Goal: Information Seeking & Learning: Learn about a topic

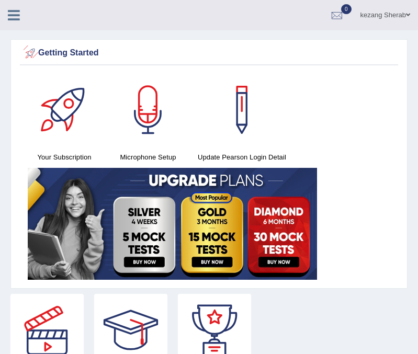
click at [8, 13] on icon at bounding box center [14, 15] width 12 height 14
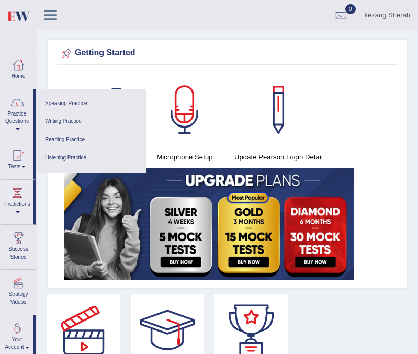
click at [54, 102] on link "Speaking Practice" at bounding box center [90, 104] width 99 height 18
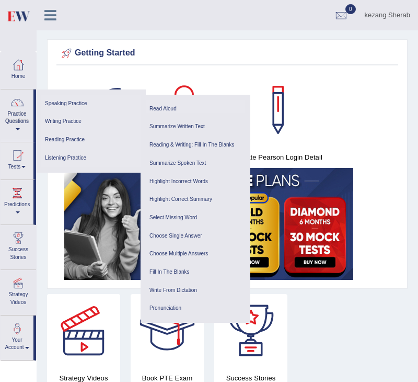
click at [168, 106] on link "Read Aloud" at bounding box center [195, 109] width 99 height 18
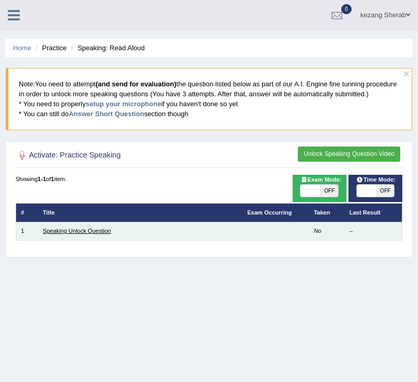
click at [57, 234] on link "Speaking Unlock Question" at bounding box center [77, 231] width 68 height 6
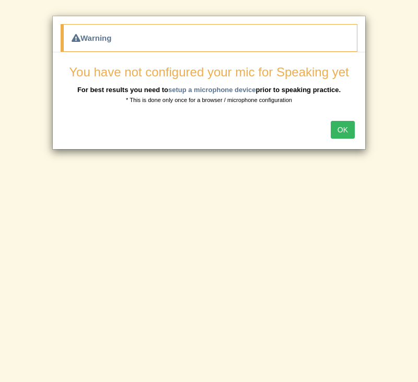
click at [347, 128] on button "OK" at bounding box center [343, 130] width 24 height 18
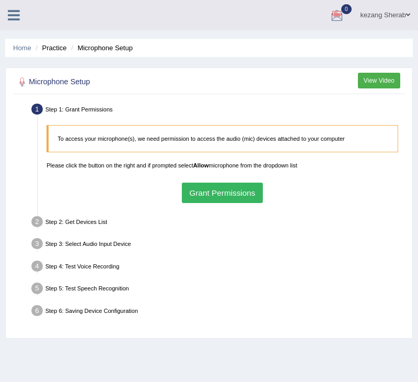
click at [213, 194] on button "Grant Permissions" at bounding box center [222, 193] width 81 height 20
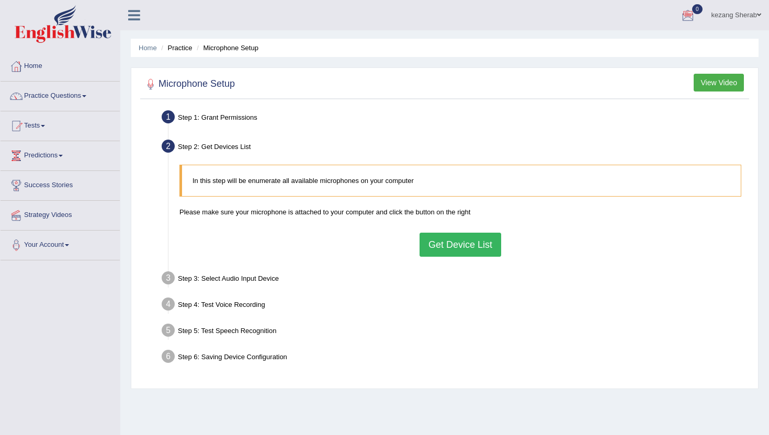
click at [418, 250] on button "Get Device List" at bounding box center [461, 245] width 82 height 24
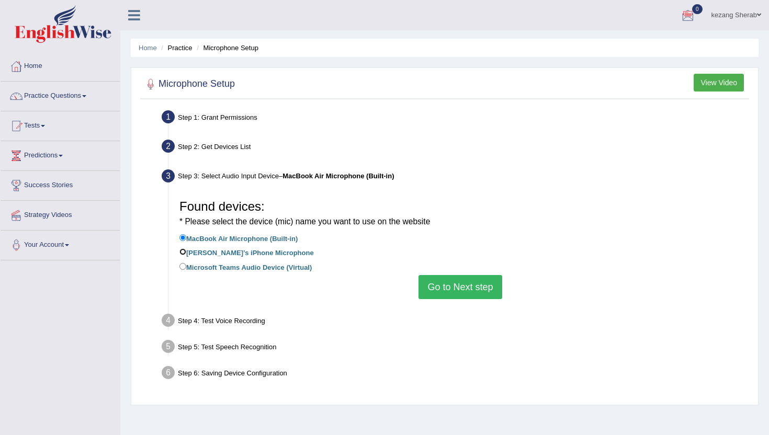
click at [183, 250] on input "Kezang’s iPhone Microphone" at bounding box center [182, 251] width 7 height 7
radio input "true"
click at [183, 237] on input "MacBook Air Microphone (Built-in)" at bounding box center [182, 237] width 7 height 7
radio input "true"
click at [418, 289] on button "Go to Next step" at bounding box center [459, 287] width 83 height 24
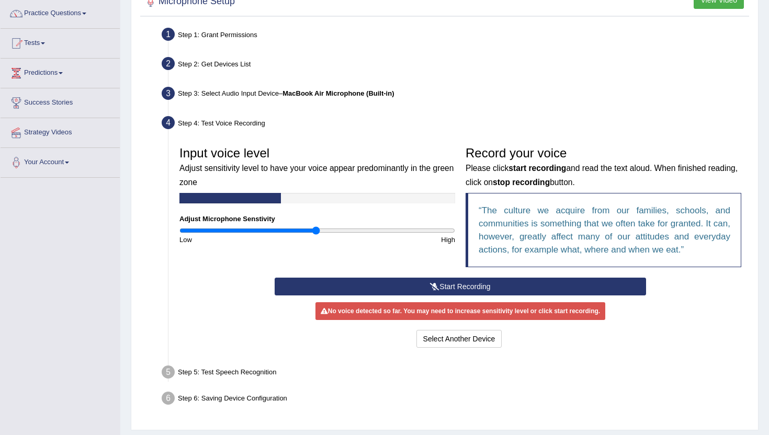
scroll to position [84, 0]
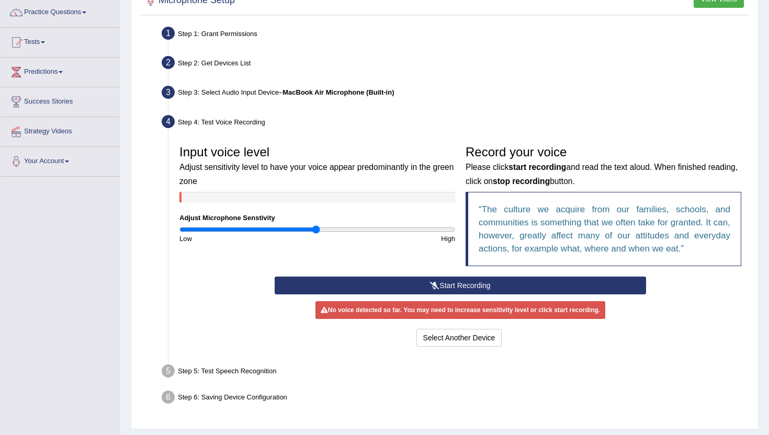
click at [418, 286] on icon at bounding box center [434, 285] width 9 height 7
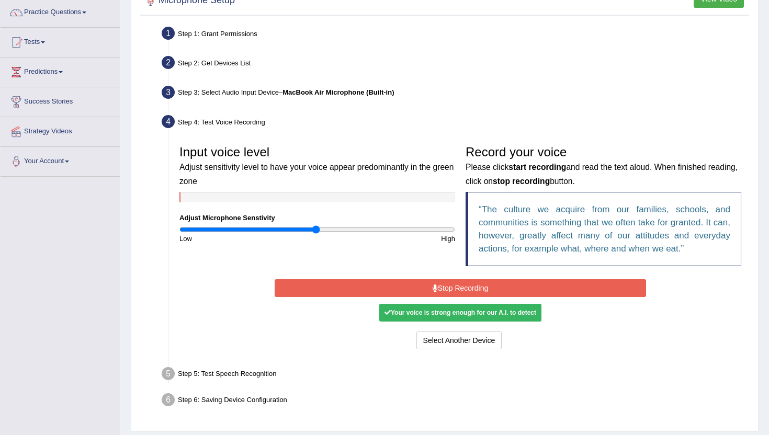
click at [410, 295] on button "Stop Recording" at bounding box center [460, 288] width 371 height 18
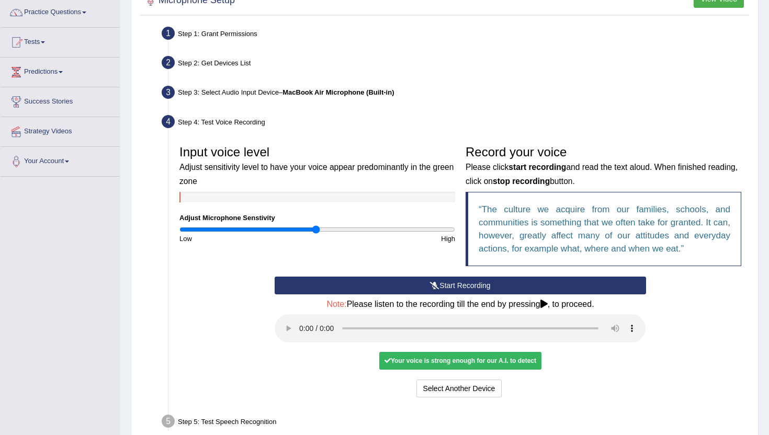
click at [418, 304] on icon at bounding box center [543, 304] width 7 height 8
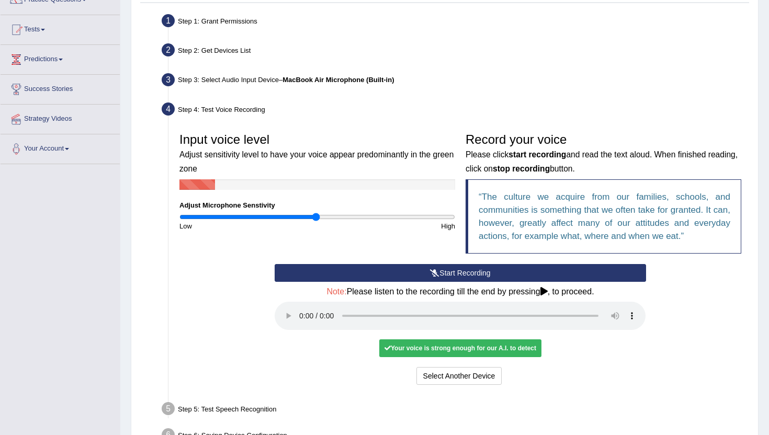
scroll to position [95, 0]
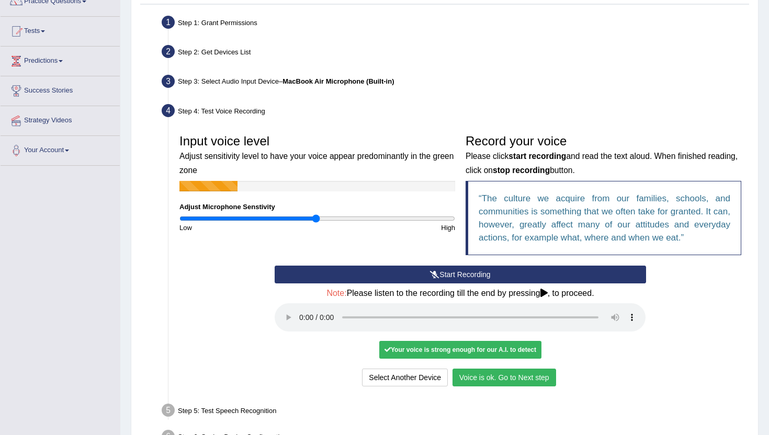
click at [418, 377] on button "Voice is ok. Go to Next step" at bounding box center [504, 378] width 104 height 18
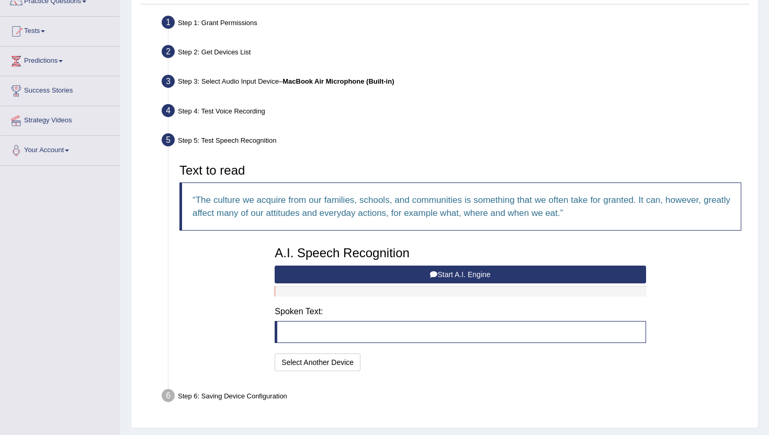
scroll to position [122, 0]
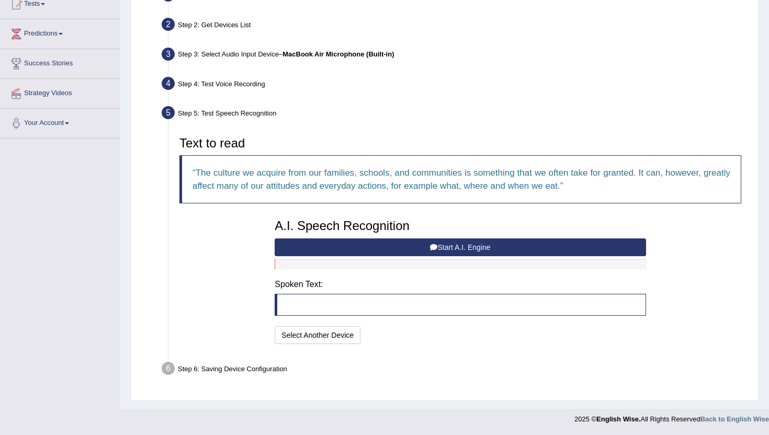
click at [418, 247] on button "Start A.I. Engine" at bounding box center [460, 248] width 371 height 18
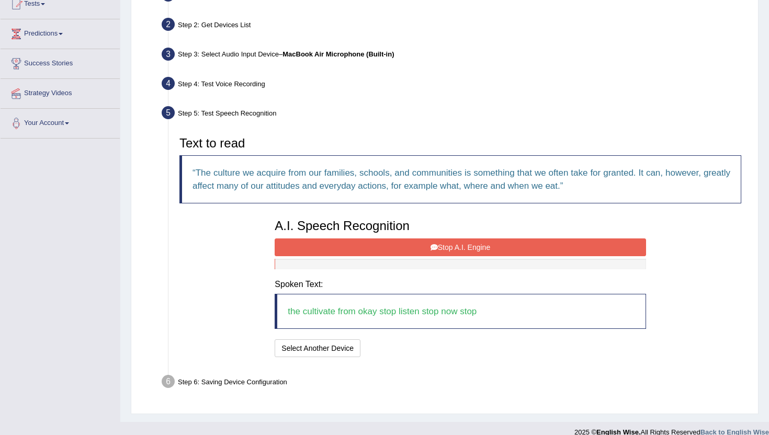
click at [379, 251] on button "Stop A.I. Engine" at bounding box center [460, 248] width 371 height 18
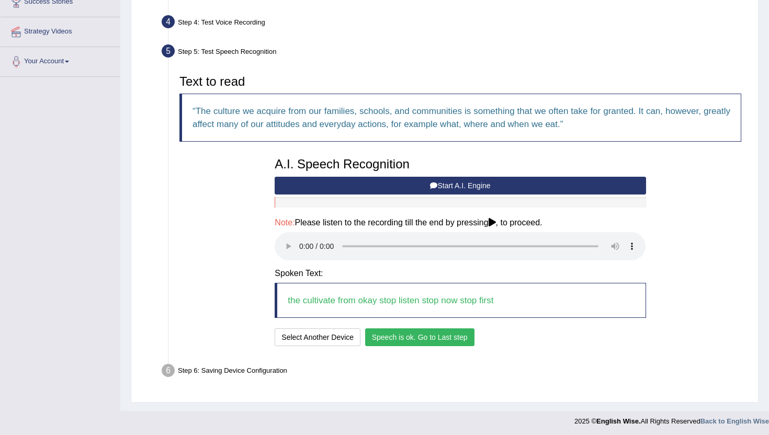
scroll to position [185, 0]
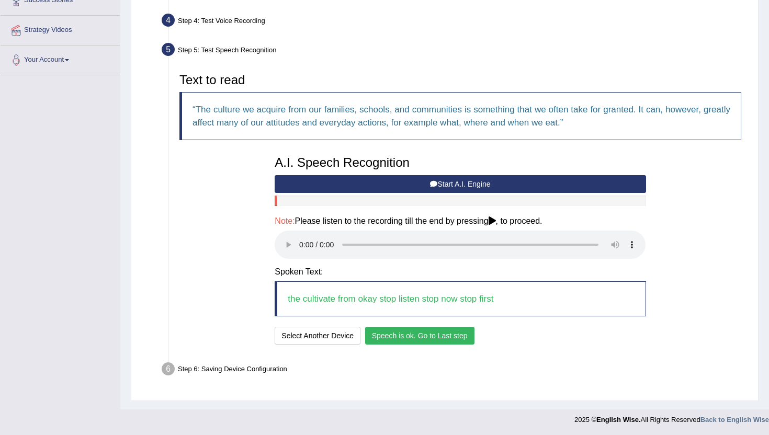
click at [388, 334] on button "Speech is ok. Go to Last step" at bounding box center [419, 336] width 109 height 18
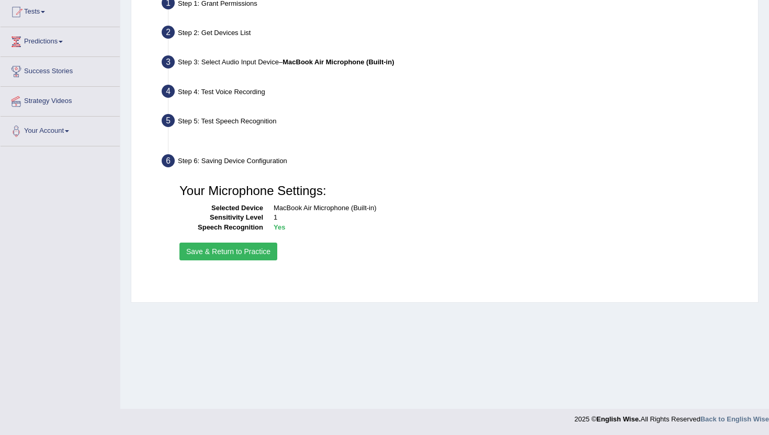
scroll to position [114, 0]
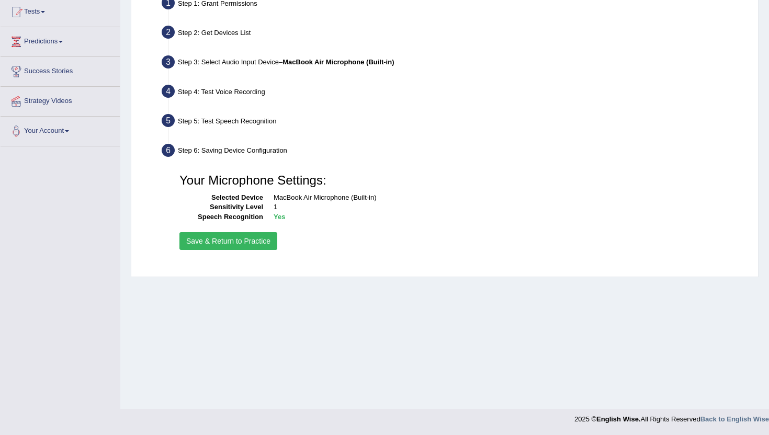
click at [214, 242] on button "Save & Return to Practice" at bounding box center [228, 241] width 98 height 18
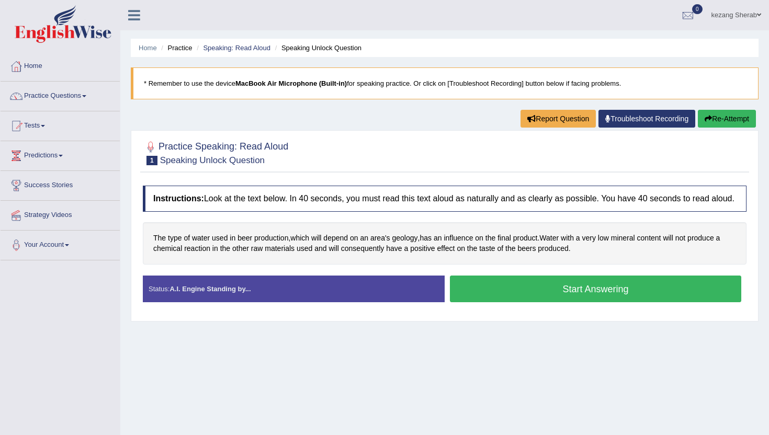
click at [543, 300] on button "Start Answering" at bounding box center [595, 289] width 291 height 27
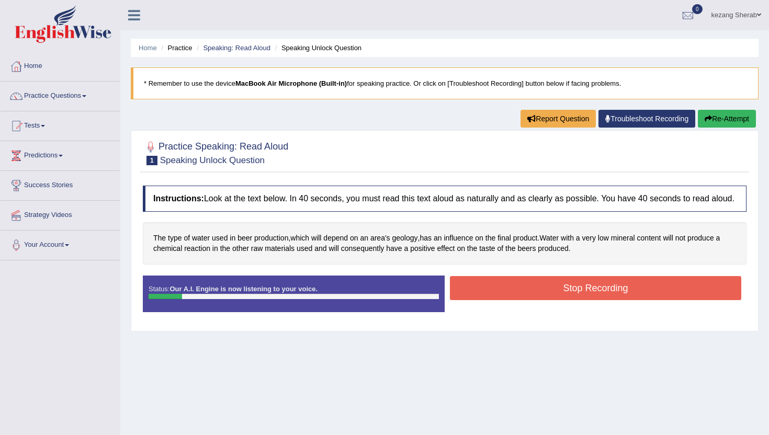
click at [520, 287] on button "Stop Recording" at bounding box center [595, 288] width 291 height 24
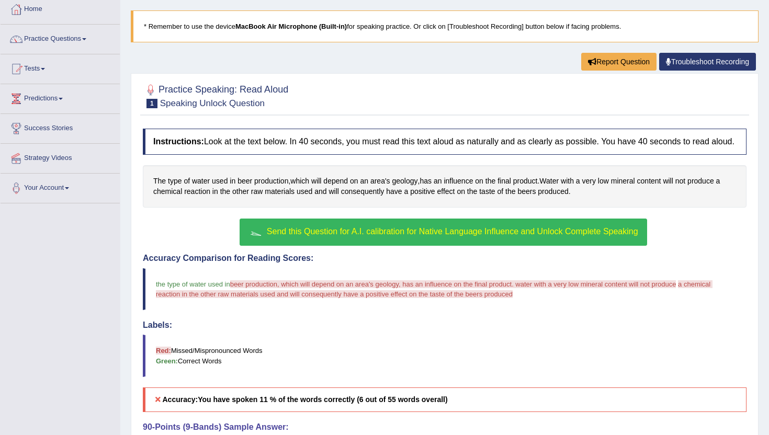
scroll to position [60, 0]
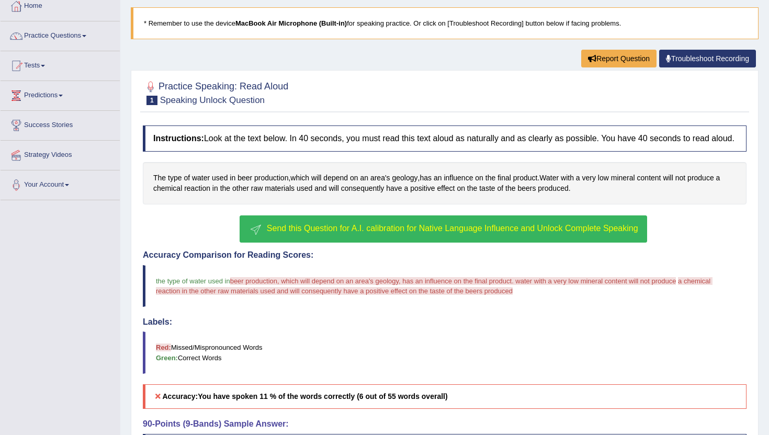
drag, startPoint x: 153, startPoint y: 288, endPoint x: 184, endPoint y: 292, distance: 31.1
click at [184, 292] on blockquote "the type of water used in beer production, which will depend on an area's geolo…" at bounding box center [445, 286] width 604 height 42
click at [324, 233] on span "Send this Question for A.I. calibration for Native Language Influence and Unloc…" at bounding box center [452, 228] width 371 height 9
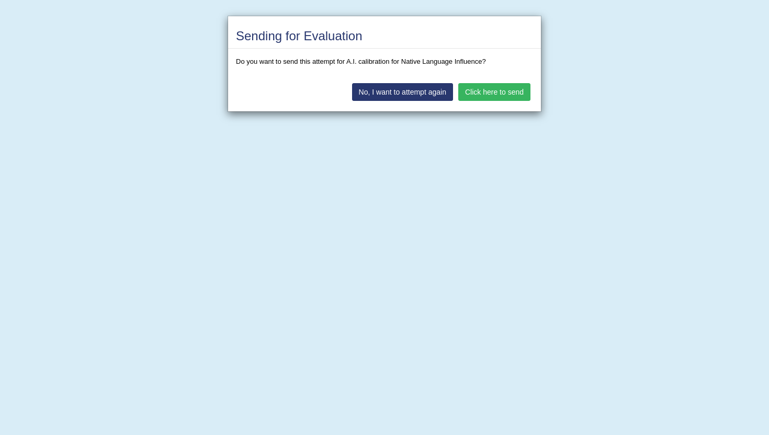
click at [493, 91] on button "Click here to send" at bounding box center [494, 92] width 72 height 18
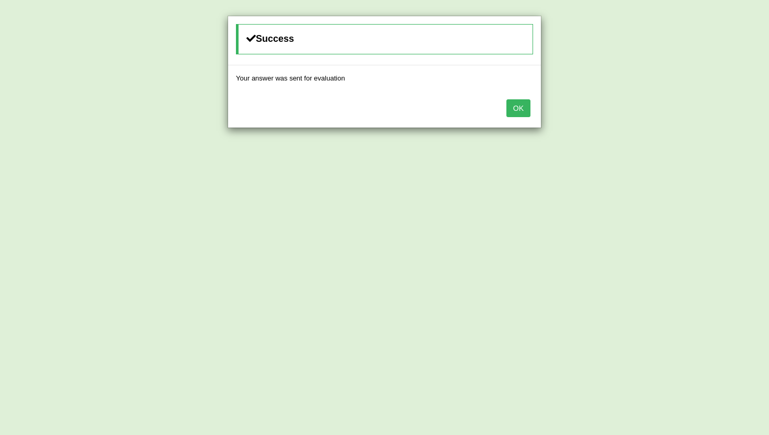
click at [524, 107] on button "OK" at bounding box center [518, 108] width 24 height 18
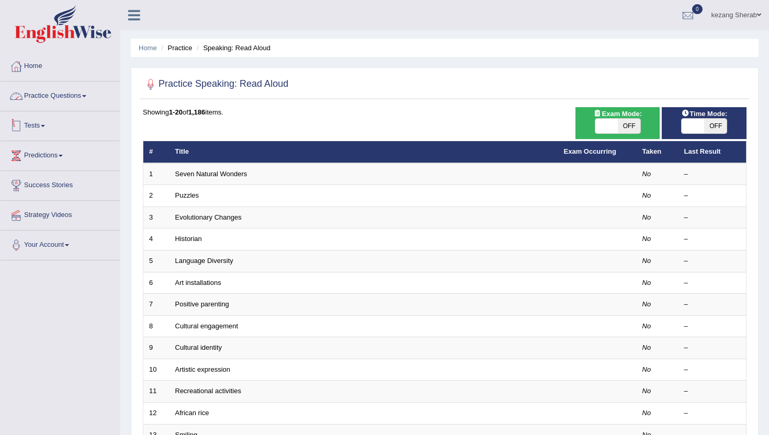
click at [66, 94] on link "Practice Questions" at bounding box center [60, 95] width 119 height 26
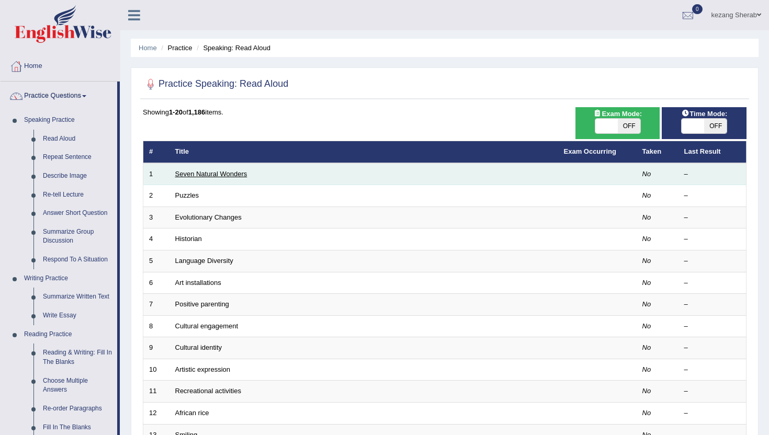
click at [206, 171] on link "Seven Natural Wonders" at bounding box center [211, 174] width 72 height 8
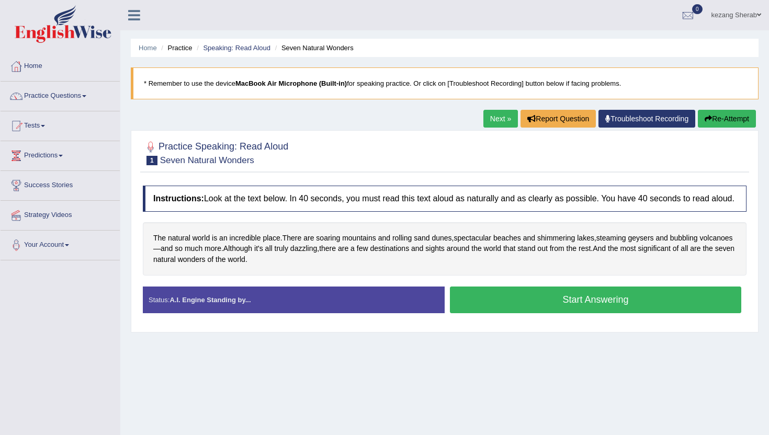
click at [396, 276] on div "The natural world is an incredible place . There are soaring mountains and roll…" at bounding box center [445, 248] width 604 height 53
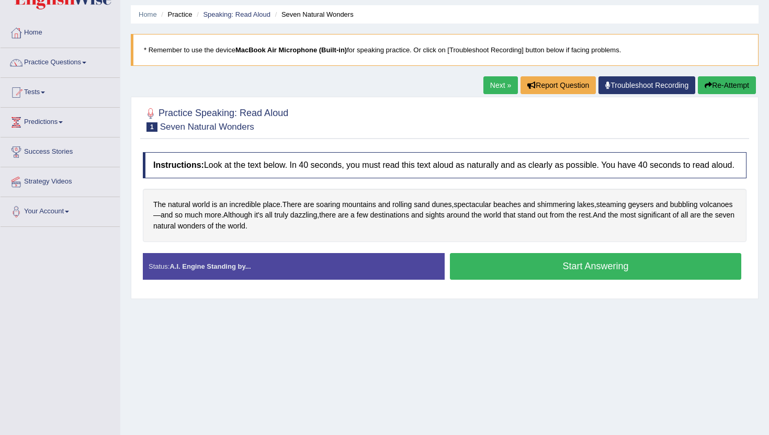
scroll to position [34, 0]
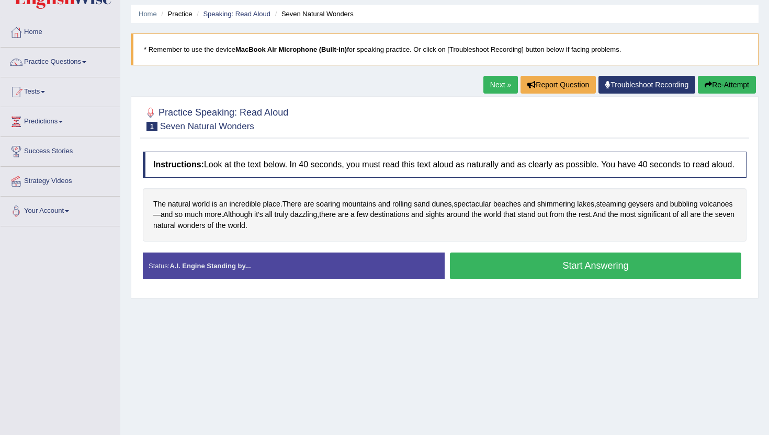
click at [377, 131] on div at bounding box center [445, 119] width 604 height 32
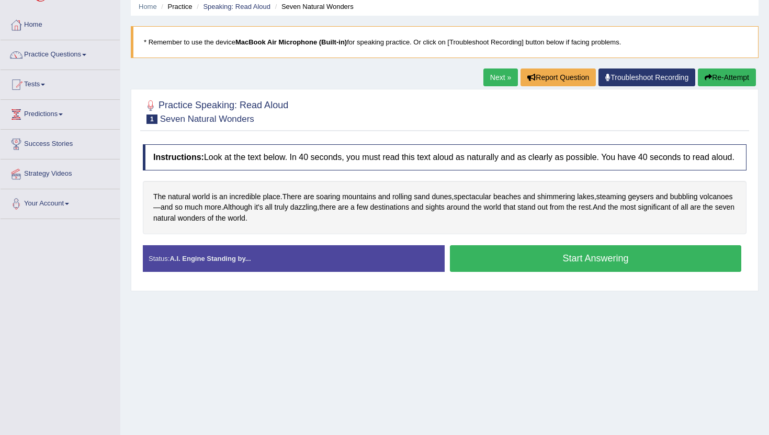
scroll to position [38, 0]
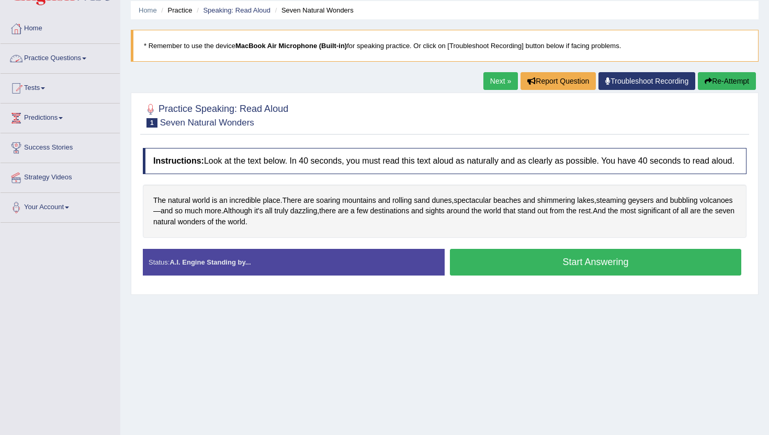
click at [59, 56] on link "Practice Questions" at bounding box center [60, 57] width 119 height 26
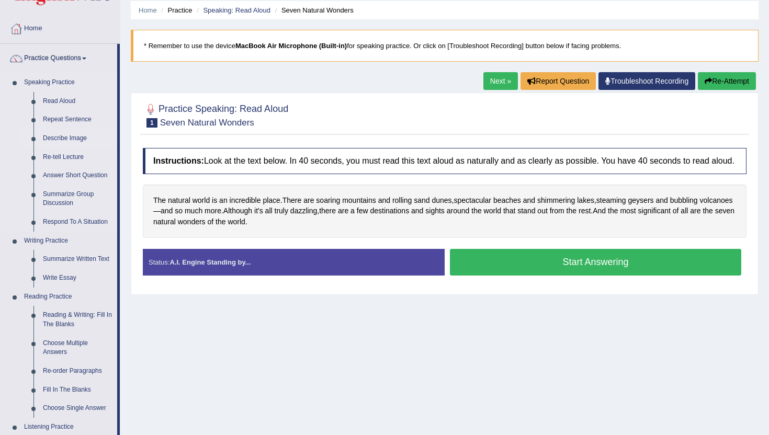
click at [76, 138] on link "Describe Image" at bounding box center [77, 138] width 79 height 19
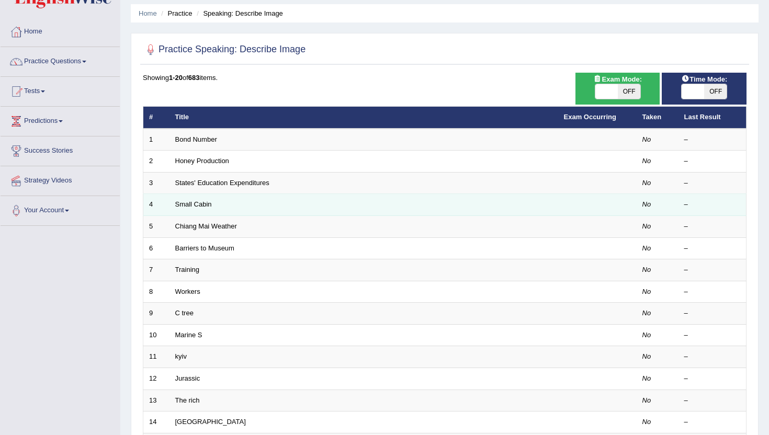
scroll to position [34, 0]
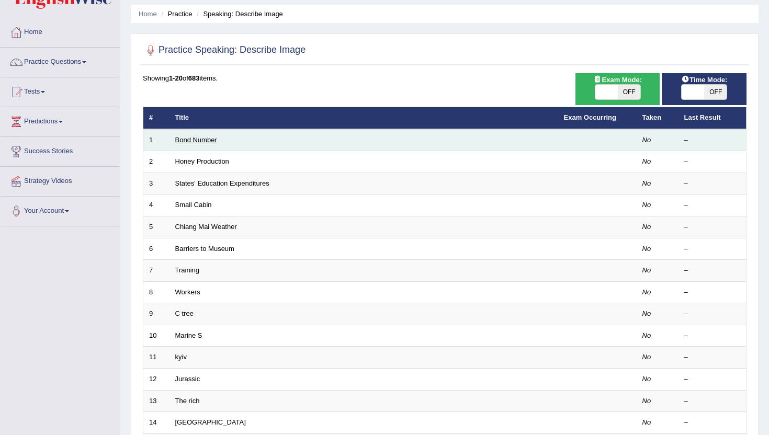
click at [194, 137] on link "Bond Number" at bounding box center [196, 140] width 42 height 8
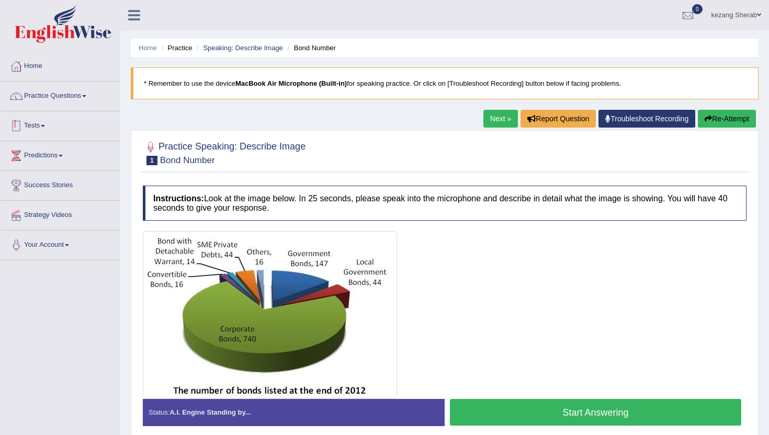
click at [77, 97] on link "Practice Questions" at bounding box center [60, 95] width 119 height 26
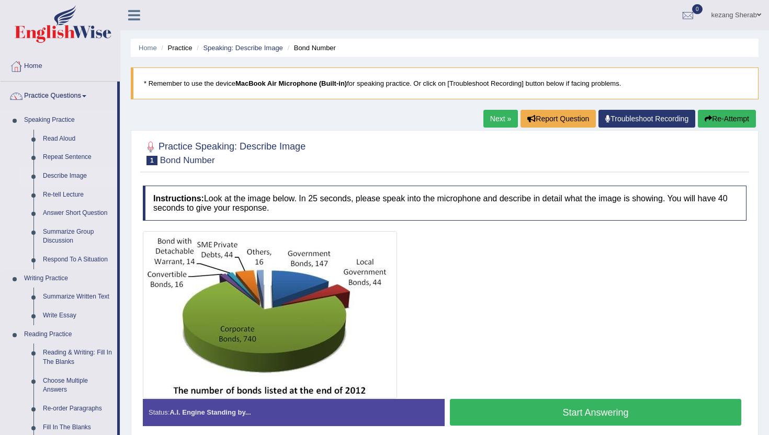
click at [72, 176] on link "Describe Image" at bounding box center [77, 176] width 79 height 19
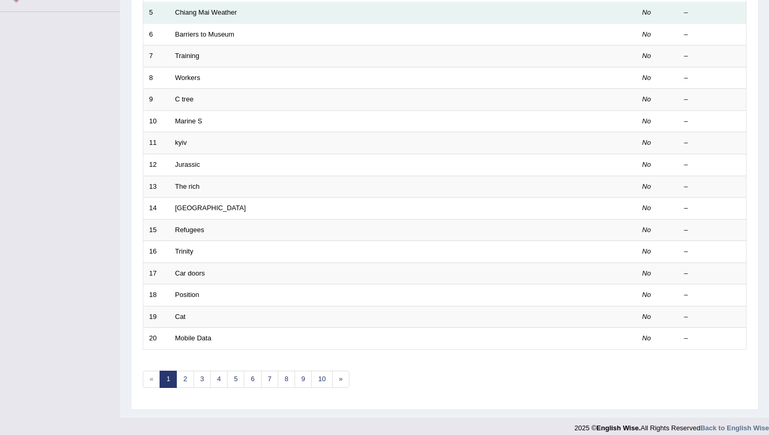
scroll to position [257, 0]
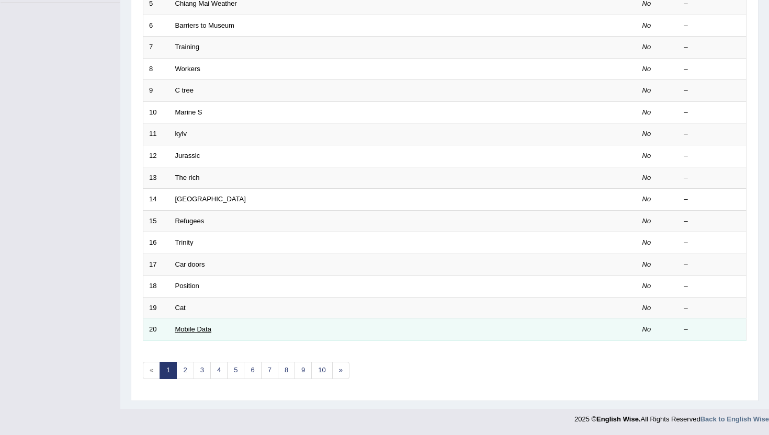
click at [205, 331] on link "Mobile Data" at bounding box center [193, 329] width 36 height 8
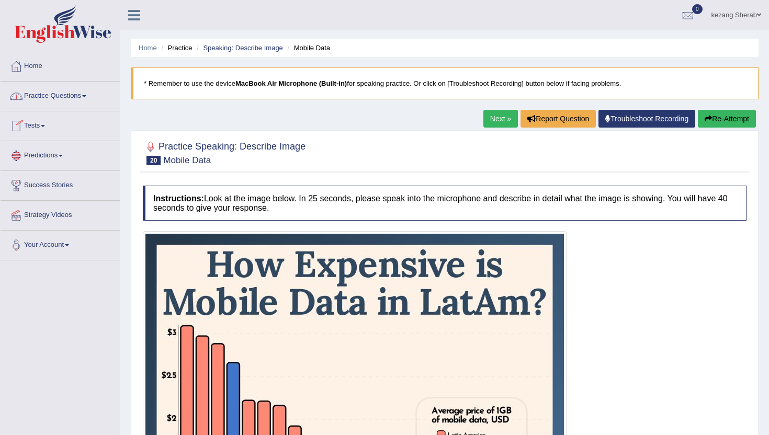
click at [88, 98] on link "Practice Questions" at bounding box center [60, 95] width 119 height 26
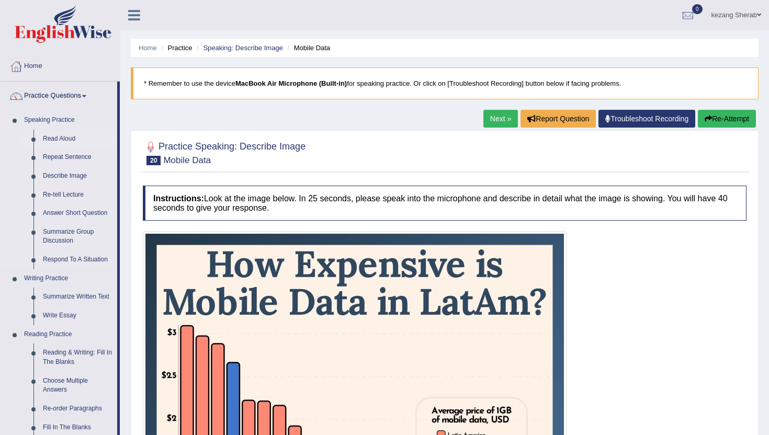
click at [64, 139] on link "Read Aloud" at bounding box center [77, 139] width 79 height 19
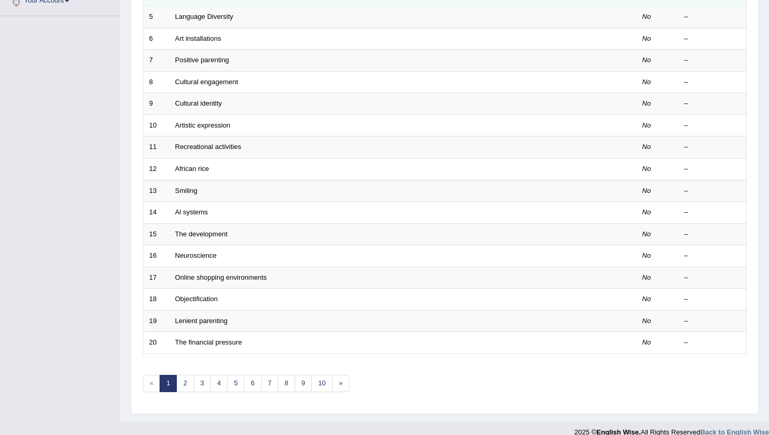
scroll to position [257, 0]
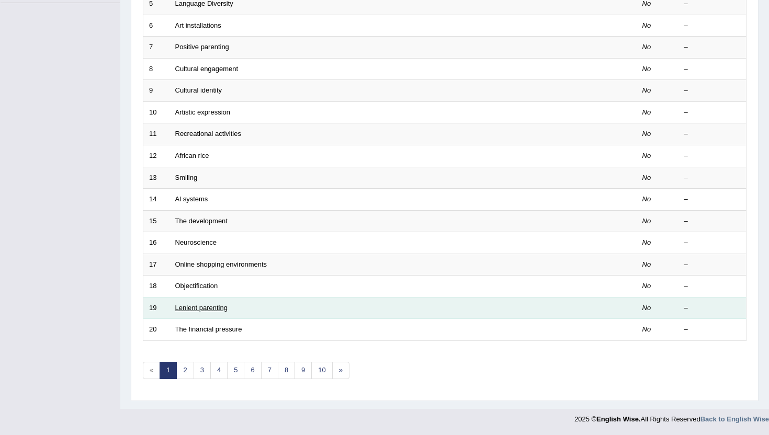
click at [211, 309] on link "Lenient parenting" at bounding box center [201, 308] width 52 height 8
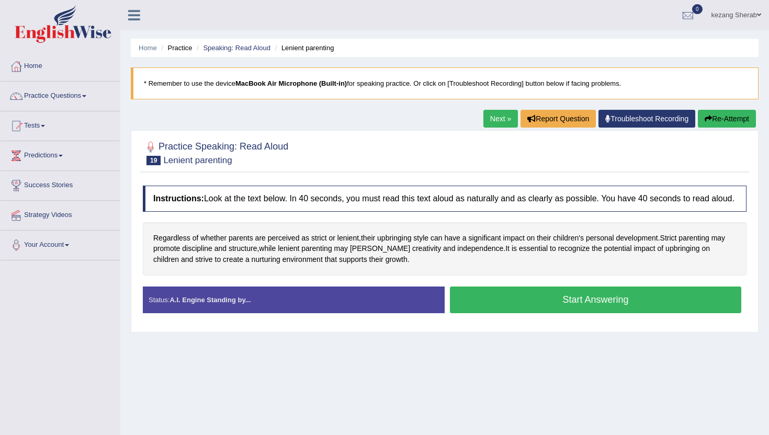
click at [310, 116] on div "Home Practice Speaking: Read Aloud Lenient parenting * Remember to use the devi…" at bounding box center [444, 261] width 649 height 523
click at [60, 151] on link "Predictions" at bounding box center [60, 154] width 119 height 26
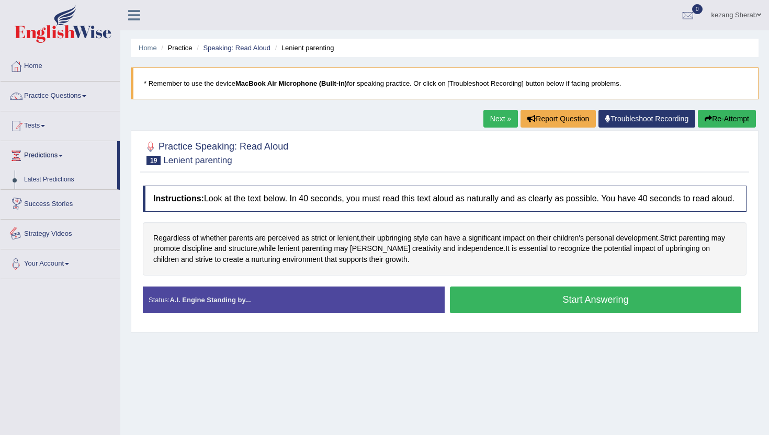
click at [75, 335] on div "Toggle navigation Home Practice Questions Speaking Practice Read Aloud Repeat S…" at bounding box center [384, 272] width 769 height 544
click at [237, 380] on div "Home Practice Speaking: Read Aloud Lenient parenting * Remember to use the devi…" at bounding box center [444, 261] width 649 height 523
click at [56, 178] on link "Latest Predictions" at bounding box center [68, 180] width 98 height 19
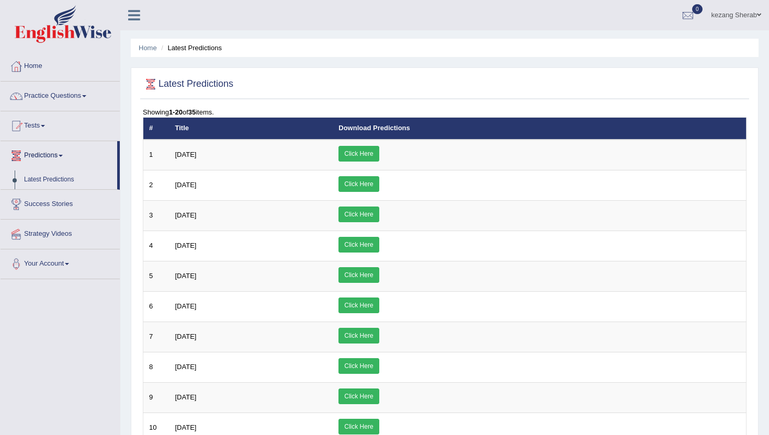
click at [66, 154] on link "Predictions" at bounding box center [59, 154] width 117 height 26
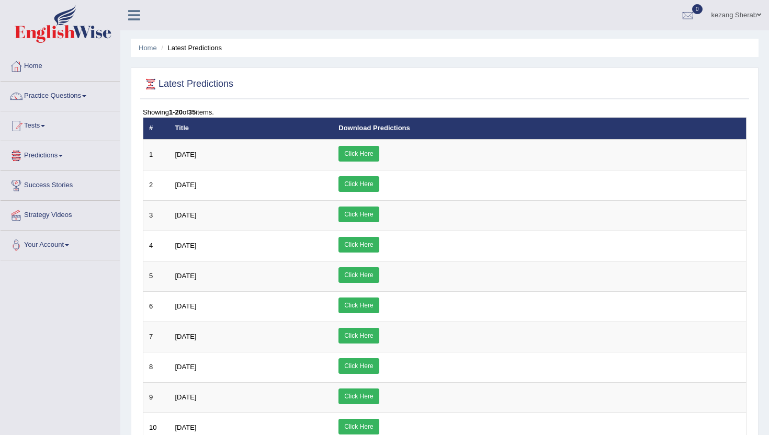
click at [66, 154] on link "Predictions" at bounding box center [60, 154] width 119 height 26
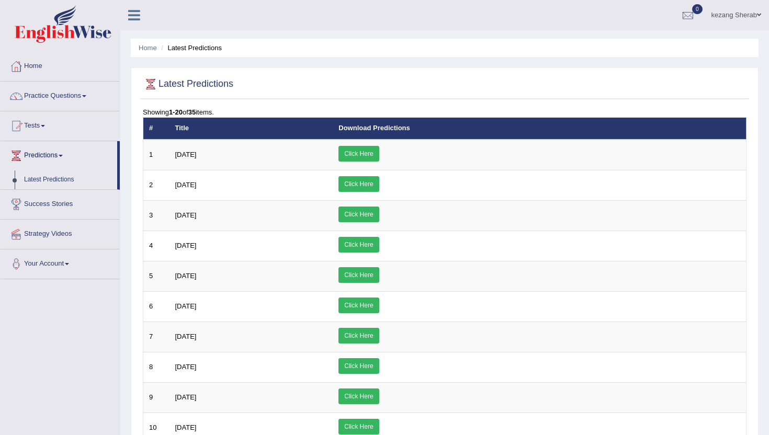
click at [66, 154] on link "Predictions" at bounding box center [59, 154] width 117 height 26
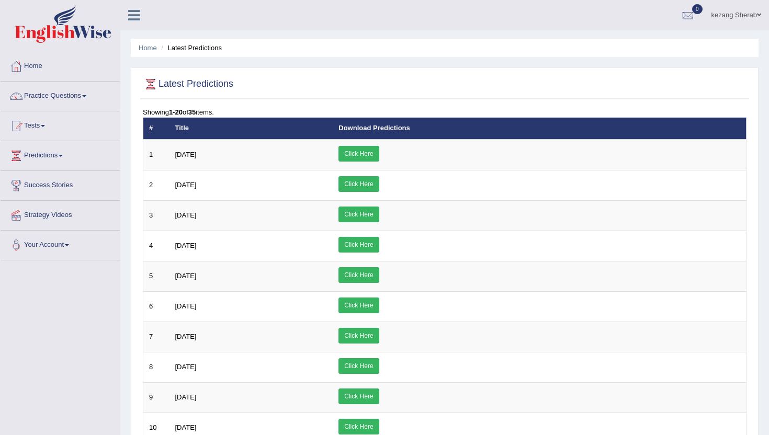
click at [66, 154] on link "Predictions" at bounding box center [60, 154] width 119 height 26
